Goal: Task Accomplishment & Management: Use online tool/utility

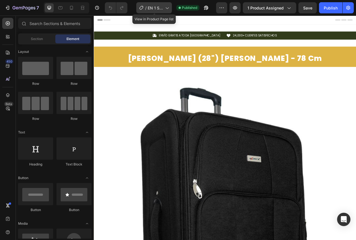
click at [155, 11] on span "EN 1 SHAMPOO [PERSON_NAME] ([PERSON_NAME] TINTE NADA MAS)" at bounding box center [155, 8] width 15 height 6
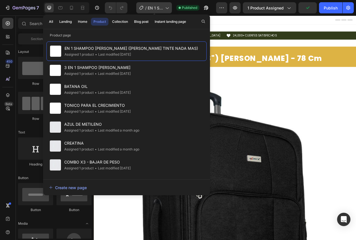
click at [155, 11] on span "EN 1 SHAMPOO [PERSON_NAME] ([PERSON_NAME] TINTE NADA MAS)" at bounding box center [155, 8] width 15 height 6
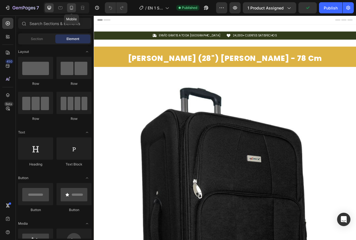
click at [72, 11] on div at bounding box center [71, 7] width 9 height 9
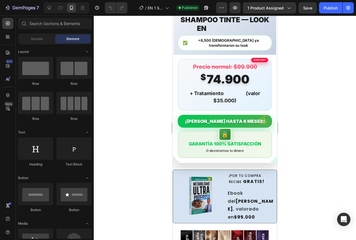
scroll to position [547, 0]
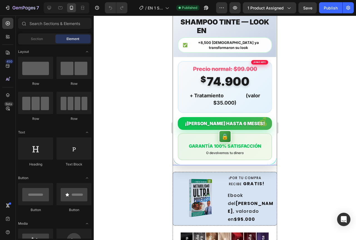
click at [242, 133] on div "GARANTÍA 100% SATISFACCIÓN O devolvemos tu dinero" at bounding box center [225, 146] width 94 height 27
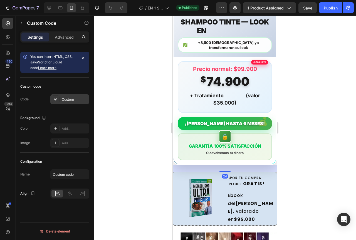
click at [75, 101] on div "Custom" at bounding box center [75, 99] width 26 height 5
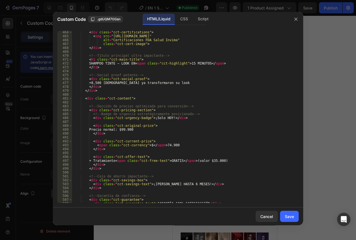
scroll to position [1822, 0]
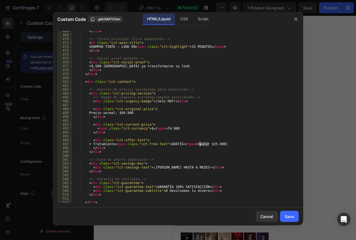
drag, startPoint x: 209, startPoint y: 144, endPoint x: 201, endPoint y: 145, distance: 8.7
click at [201, 145] on div "</ div > <!-- Título principal ultra impactante --> < h1 class = "cct-main-titl…" at bounding box center [183, 119] width 223 height 180
click at [219, 151] on div "</ div > <!-- Título principal ultra impactante --> < h1 class = "cct-main-titl…" at bounding box center [183, 119] width 223 height 180
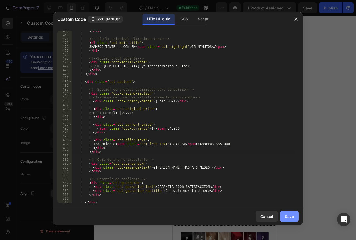
type textarea "</div>"
click at [286, 218] on div "Save" at bounding box center [289, 217] width 9 height 6
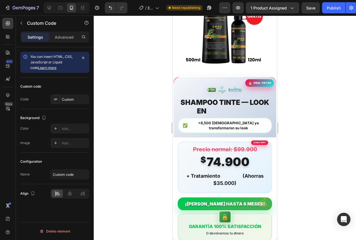
scroll to position [464, 0]
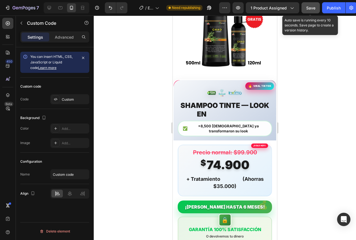
click at [309, 5] on div "Save" at bounding box center [311, 8] width 9 height 6
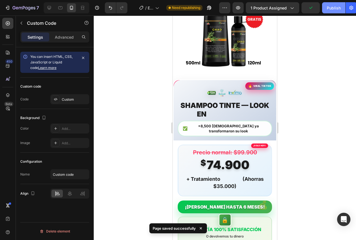
click at [328, 5] on div "Publish" at bounding box center [334, 8] width 14 height 6
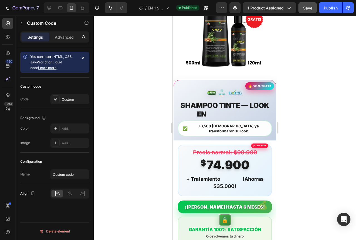
click at [310, 10] on span "Save" at bounding box center [307, 8] width 9 height 5
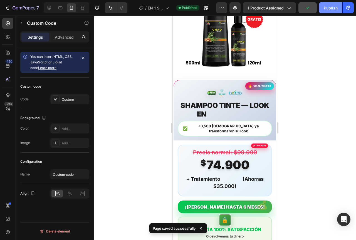
click at [337, 9] on div "Publish" at bounding box center [331, 8] width 14 height 6
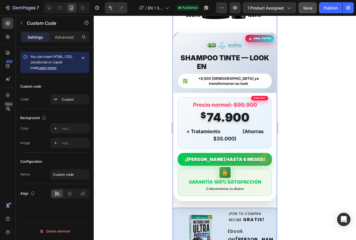
scroll to position [501, 0]
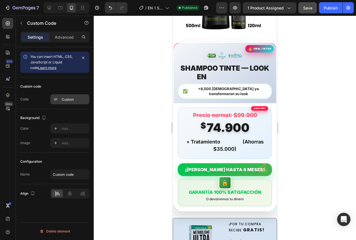
click at [71, 95] on div "Custom" at bounding box center [69, 99] width 39 height 10
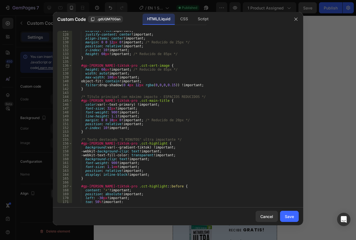
scroll to position [1843, 0]
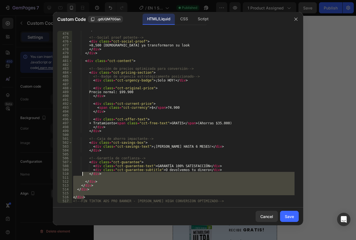
drag, startPoint x: 86, startPoint y: 197, endPoint x: 83, endPoint y: 174, distance: 23.0
click at [83, 174] on div "</ h1 > <!-- Social proof potente --> < div class = "cct-social-proof" > +8,500…" at bounding box center [183, 118] width 223 height 180
click at [92, 204] on div "</div> 473 474 475 476 477 478 479 480 481 482 483 484 485 486 487 488 489 490 …" at bounding box center [178, 116] width 251 height 181
click at [211, 203] on div "</ h1 > <!-- Social proof potente --> < div class = "cct-social-proof" > +8,500…" at bounding box center [183, 118] width 223 height 180
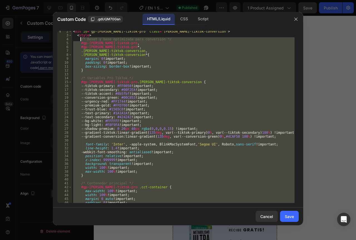
scroll to position [0, 0]
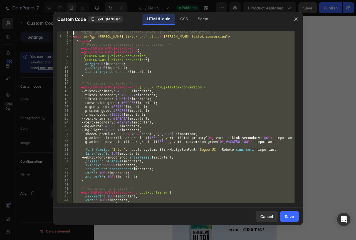
drag, startPoint x: 194, startPoint y: 196, endPoint x: 74, endPoint y: 33, distance: 202.8
click at [74, 33] on div "<!-- TIKTOK ADS PRO BANNER - [PERSON_NAME] HIGH CONVERSION OPTIMIZADO --> < div…" at bounding box center [183, 121] width 223 height 180
type textarea "<!-- TIKTOK ADS PRO BANNER - [PERSON_NAME] HIGH CONVERSION OPTIMIZADO --> <div …"
